Goal: Task Accomplishment & Management: Manage account settings

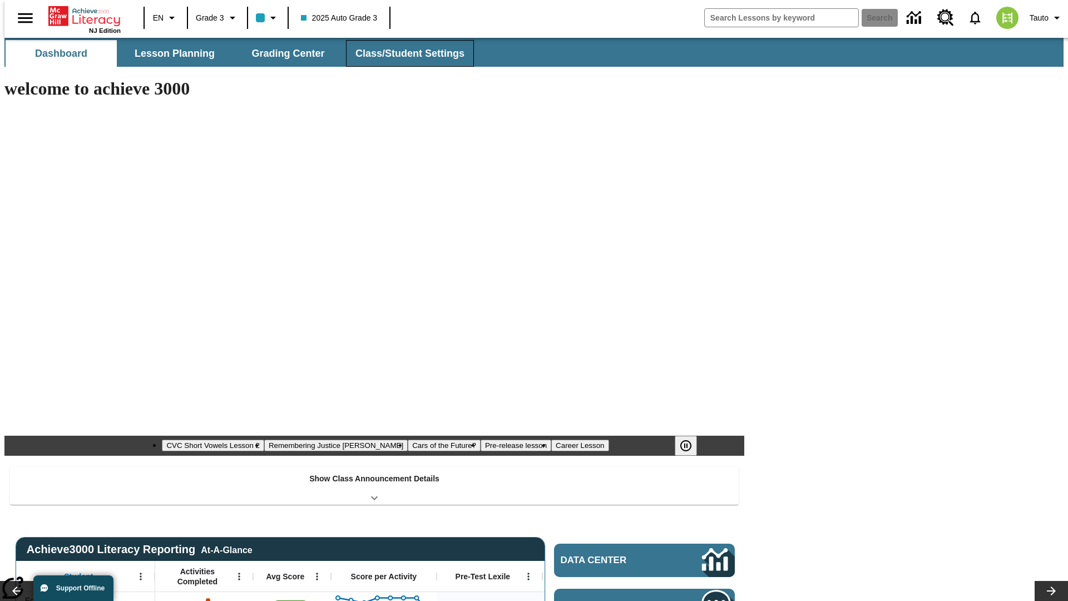
click at [404, 53] on span "Class/Student Settings" at bounding box center [410, 53] width 109 height 13
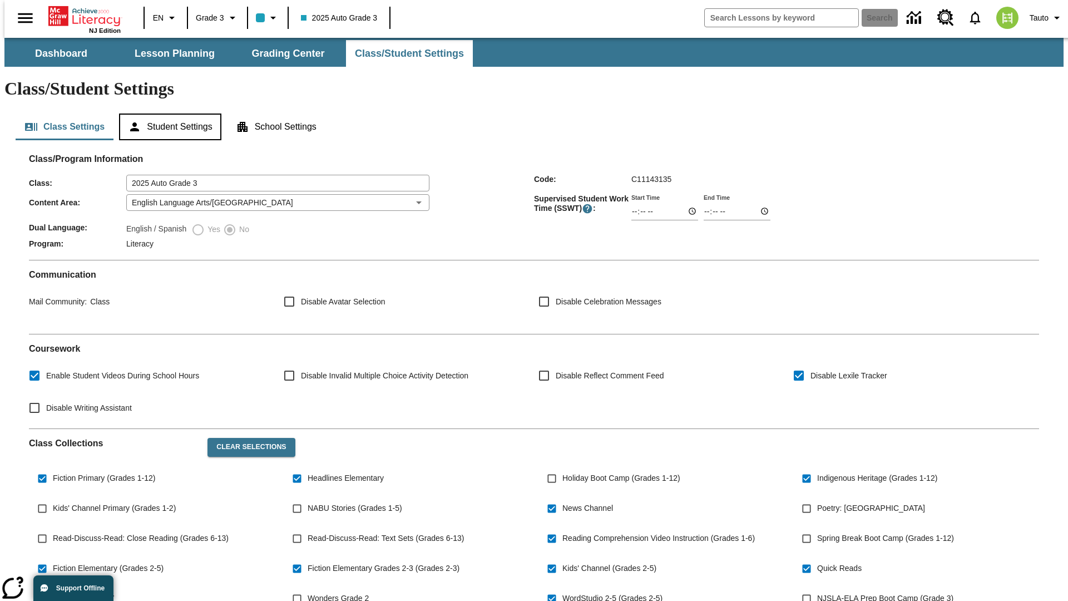
click at [167, 113] on button "Student Settings" at bounding box center [170, 126] width 102 height 27
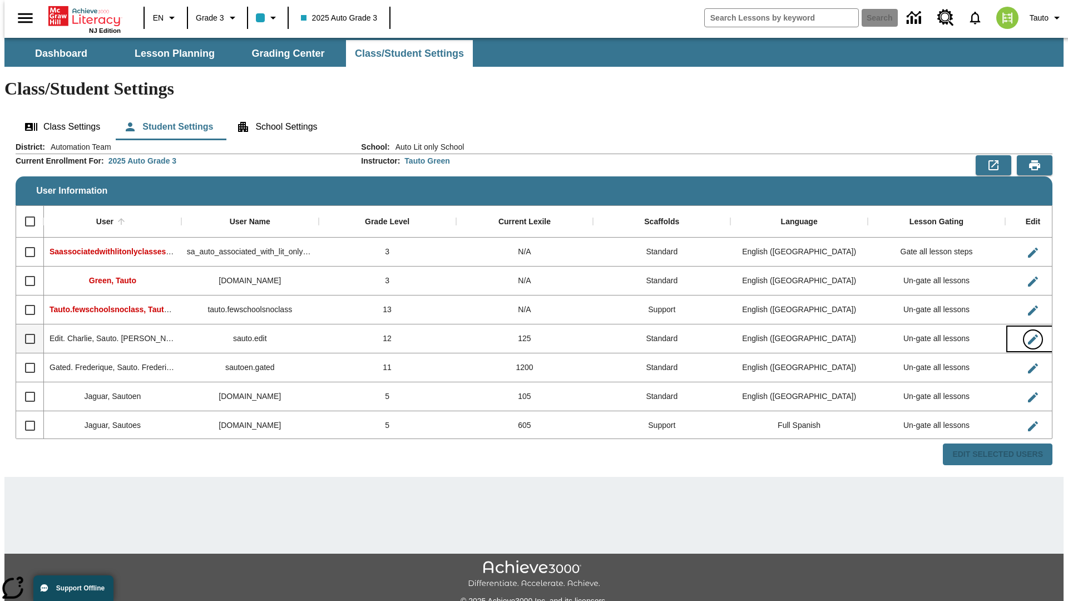
click at [1028, 334] on icon "Edit User" at bounding box center [1033, 339] width 10 height 10
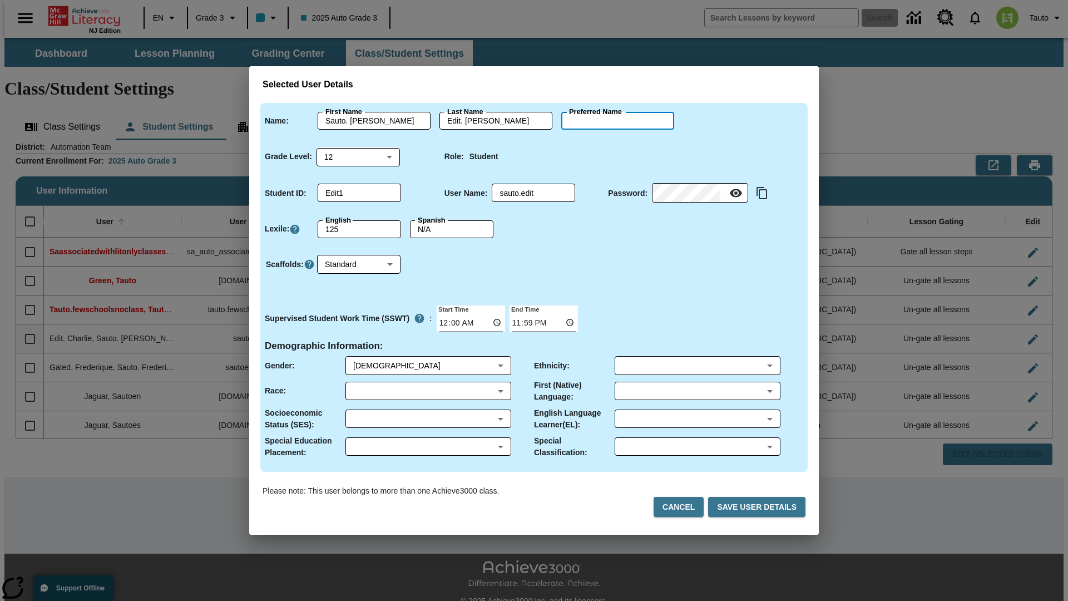
type input "[PERSON_NAME]"
click at [683, 507] on button "Cancel" at bounding box center [679, 507] width 50 height 21
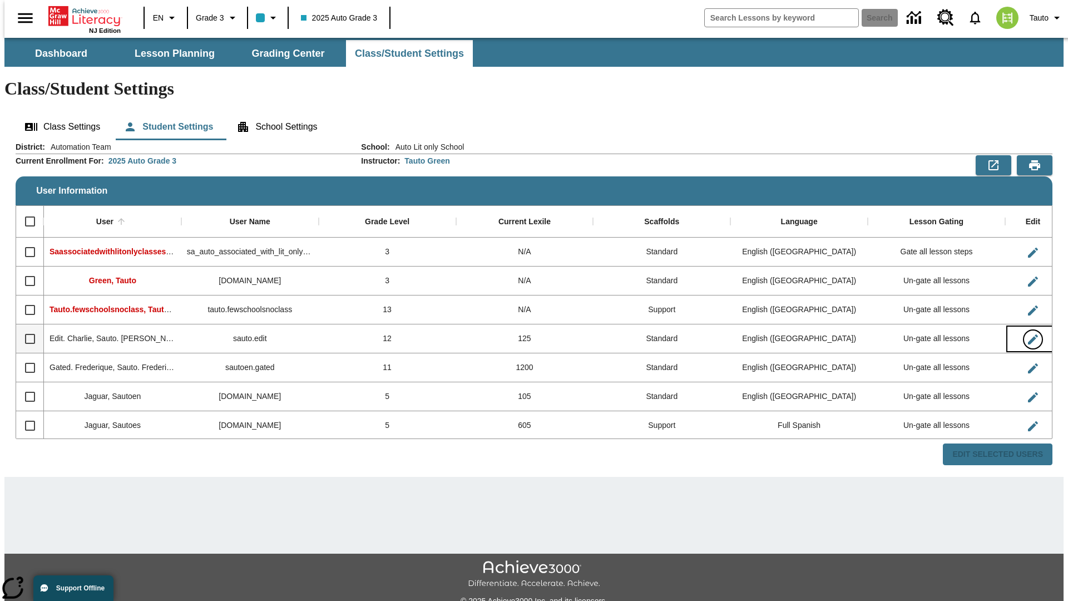
click at [1028, 334] on icon "Edit User" at bounding box center [1033, 339] width 10 height 10
